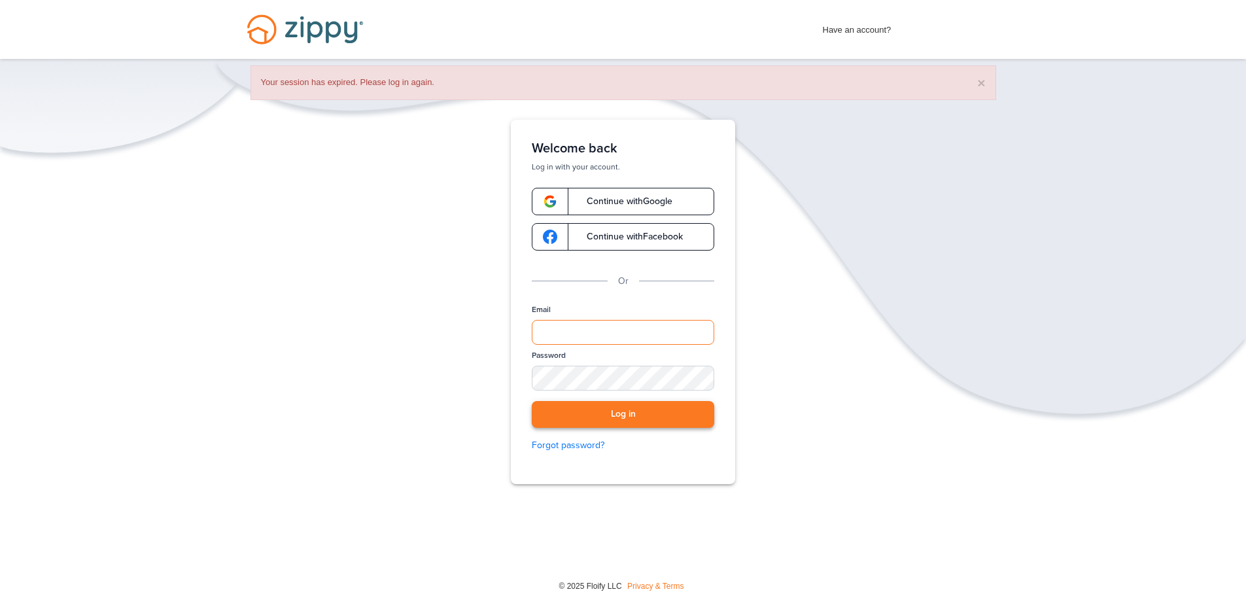
type input "**********"
click at [610, 417] on button "Log in" at bounding box center [623, 414] width 183 height 27
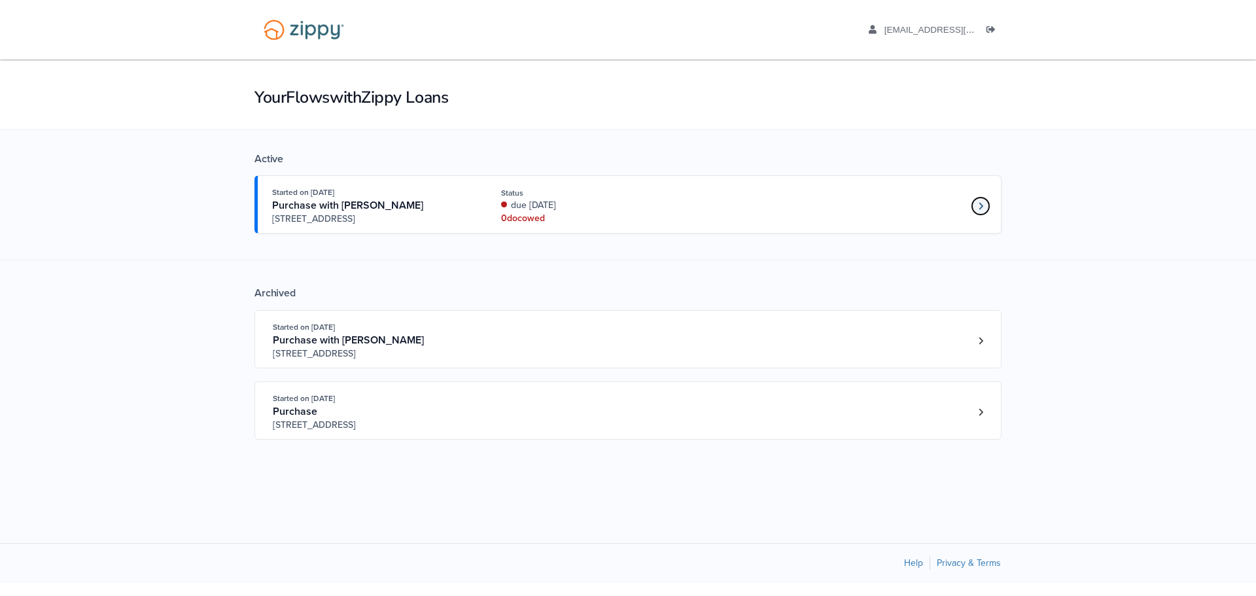
click at [982, 206] on icon "Loan number 4190800" at bounding box center [981, 205] width 4 height 7
